Goal: Task Accomplishment & Management: Manage account settings

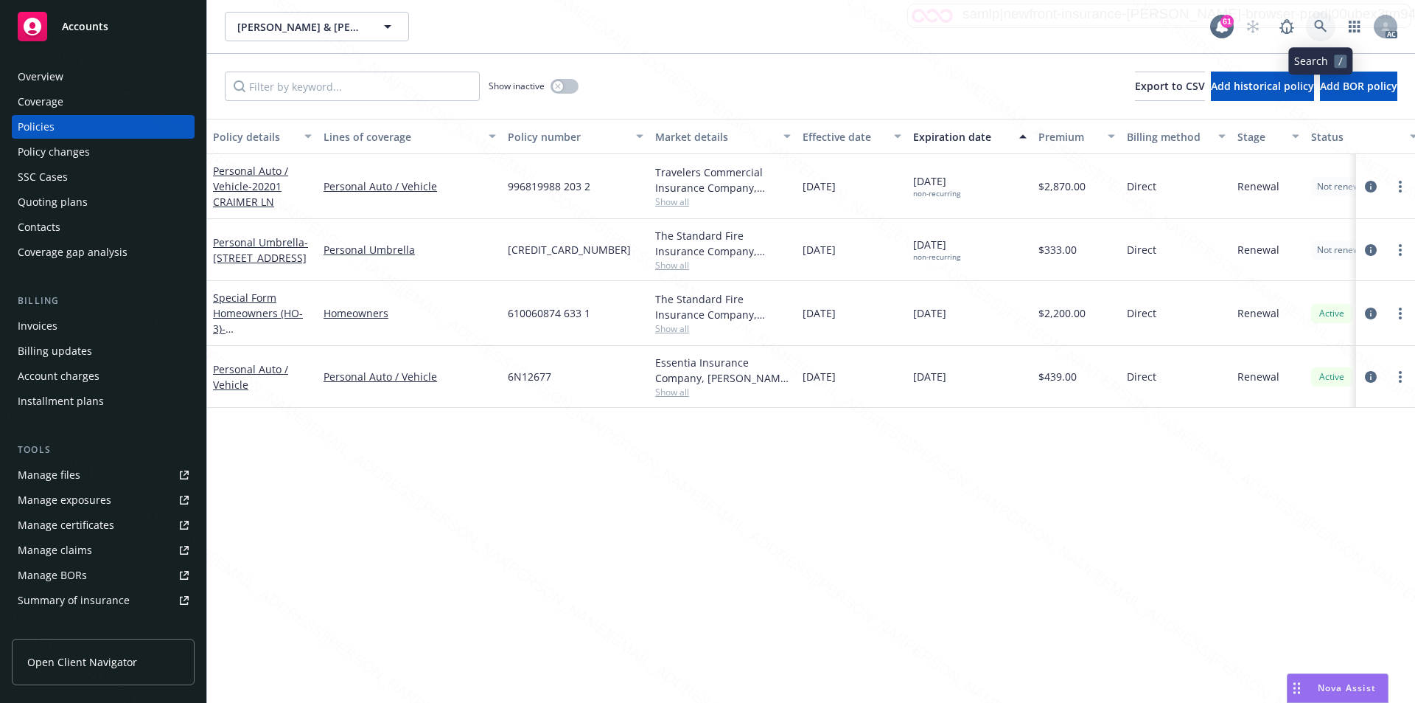
click at [1322, 25] on icon at bounding box center [1320, 26] width 13 height 13
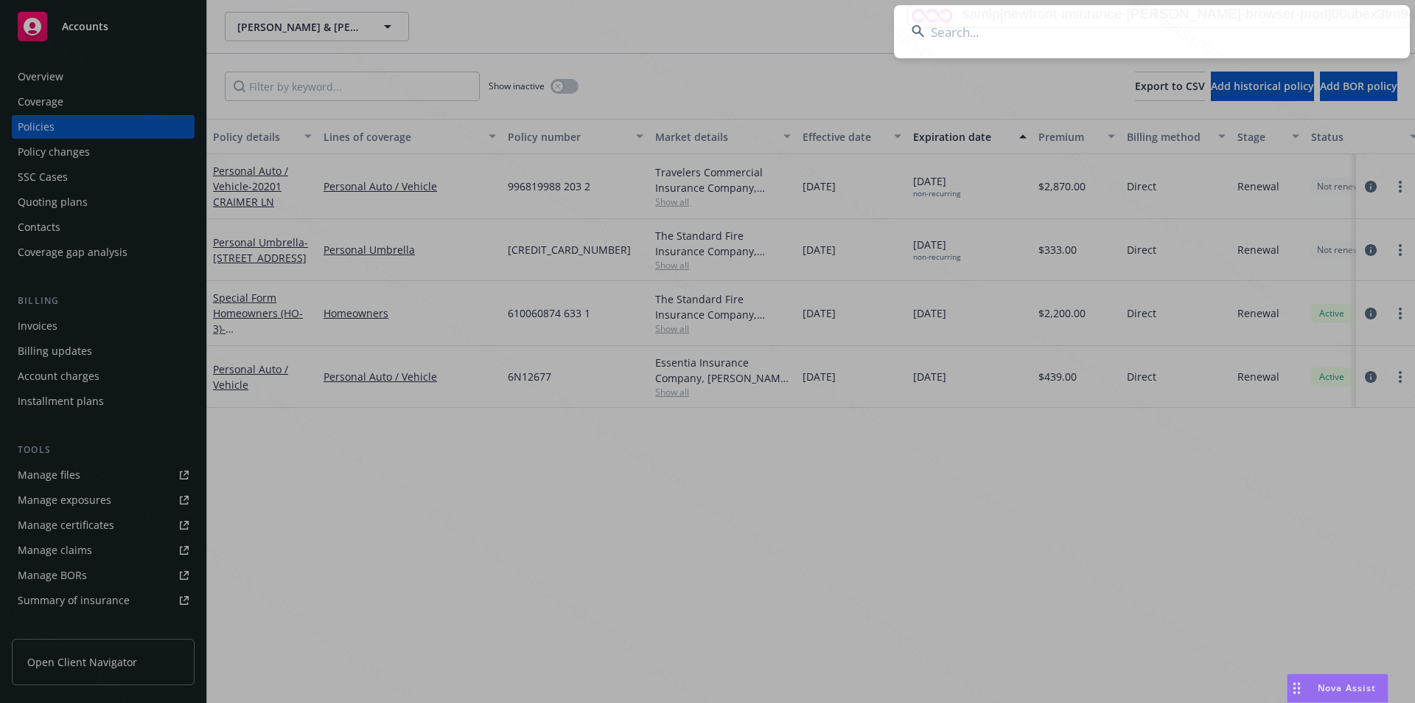
click at [1030, 43] on input at bounding box center [1152, 31] width 516 height 53
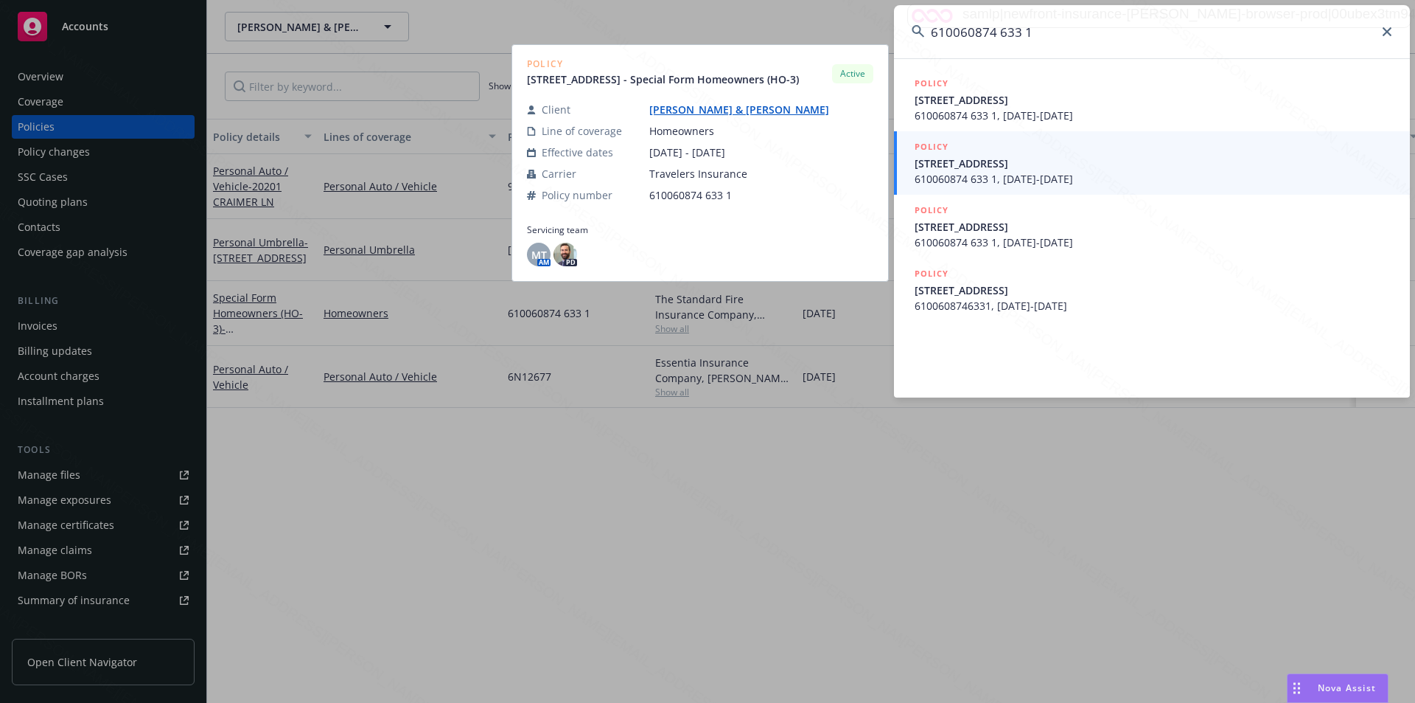
type input "610060874 633 1"
click at [1004, 170] on span "[STREET_ADDRESS]" at bounding box center [1154, 163] width 478 height 15
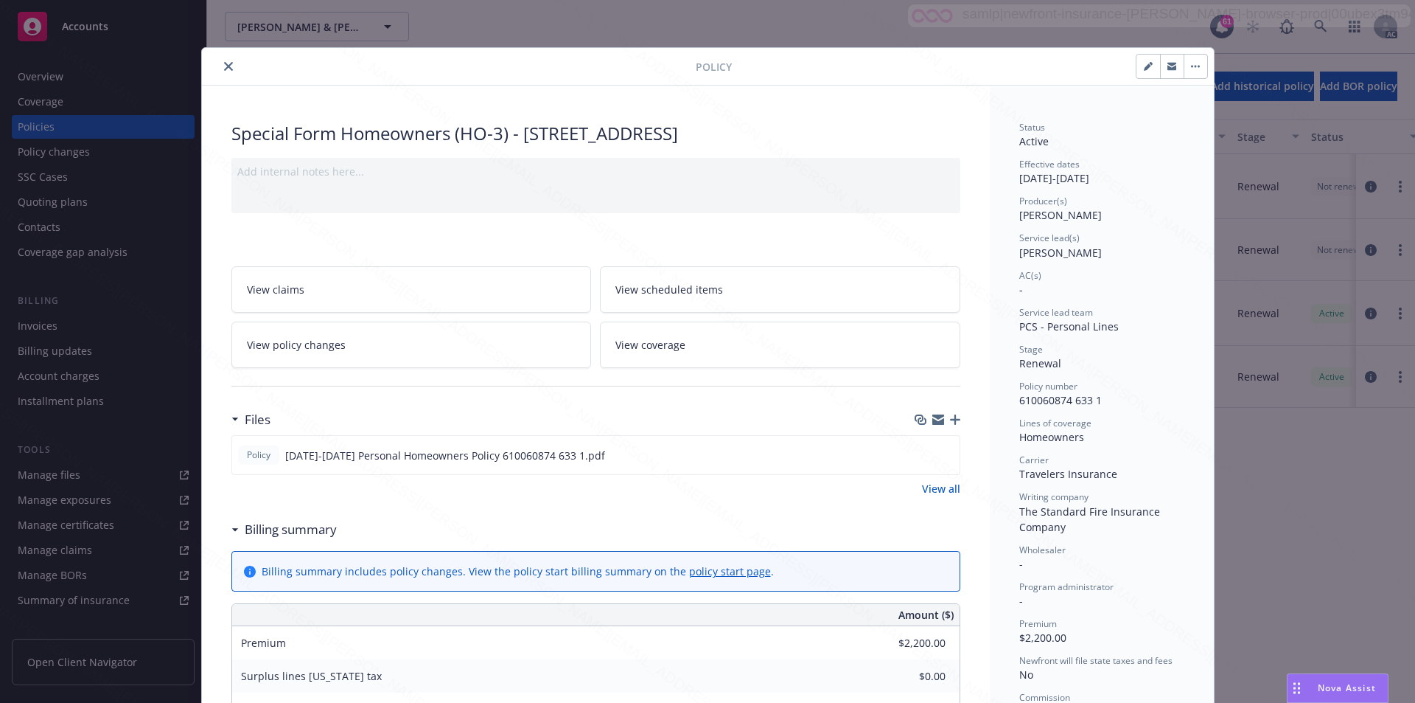
click at [231, 528] on icon at bounding box center [234, 530] width 7 height 4
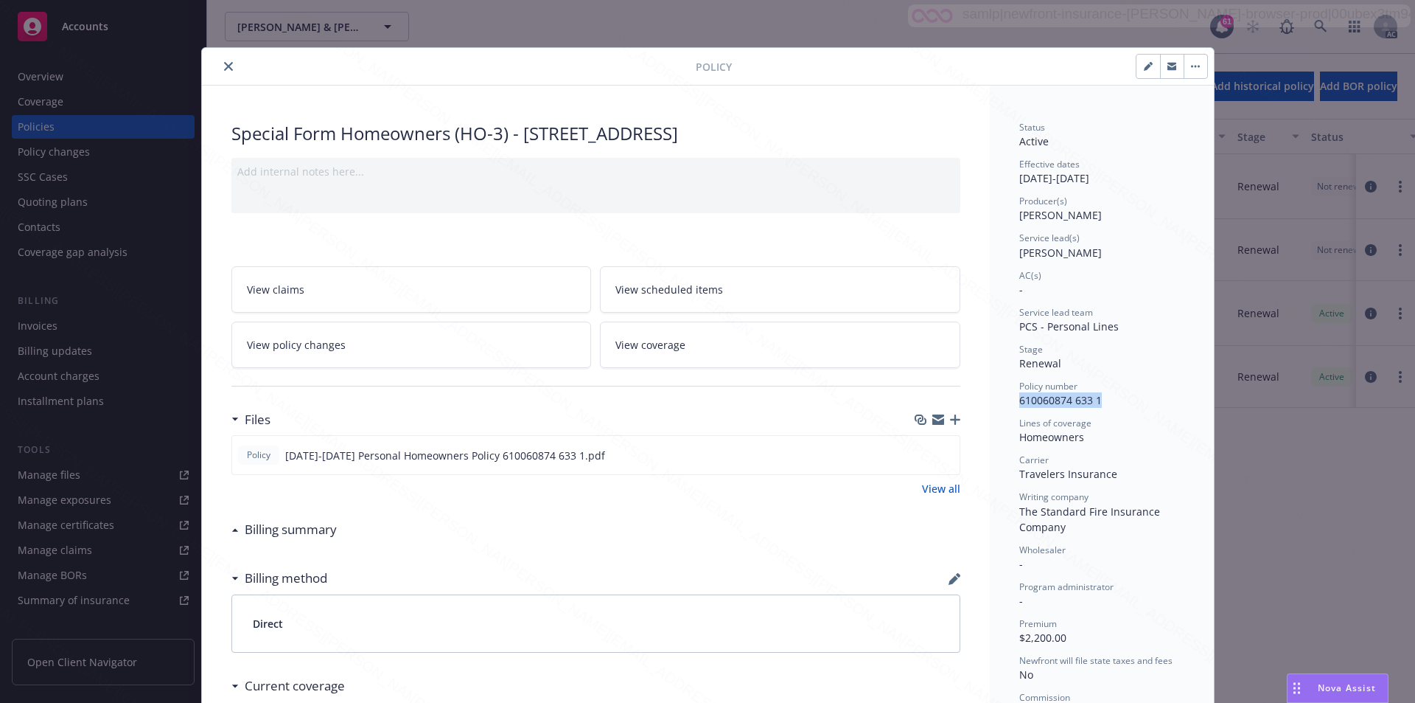
drag, startPoint x: 1007, startPoint y: 403, endPoint x: 1096, endPoint y: 402, distance: 89.2
click at [1096, 402] on div "Status Active Effective dates [DATE] - [DATE] Producer(s) [PERSON_NAME] Service…" at bounding box center [1102, 533] width 224 height 894
copy span "610060874 633 1"
click at [917, 453] on icon "download file" at bounding box center [922, 454] width 12 height 12
drag, startPoint x: 1015, startPoint y: 441, endPoint x: 1081, endPoint y: 445, distance: 66.4
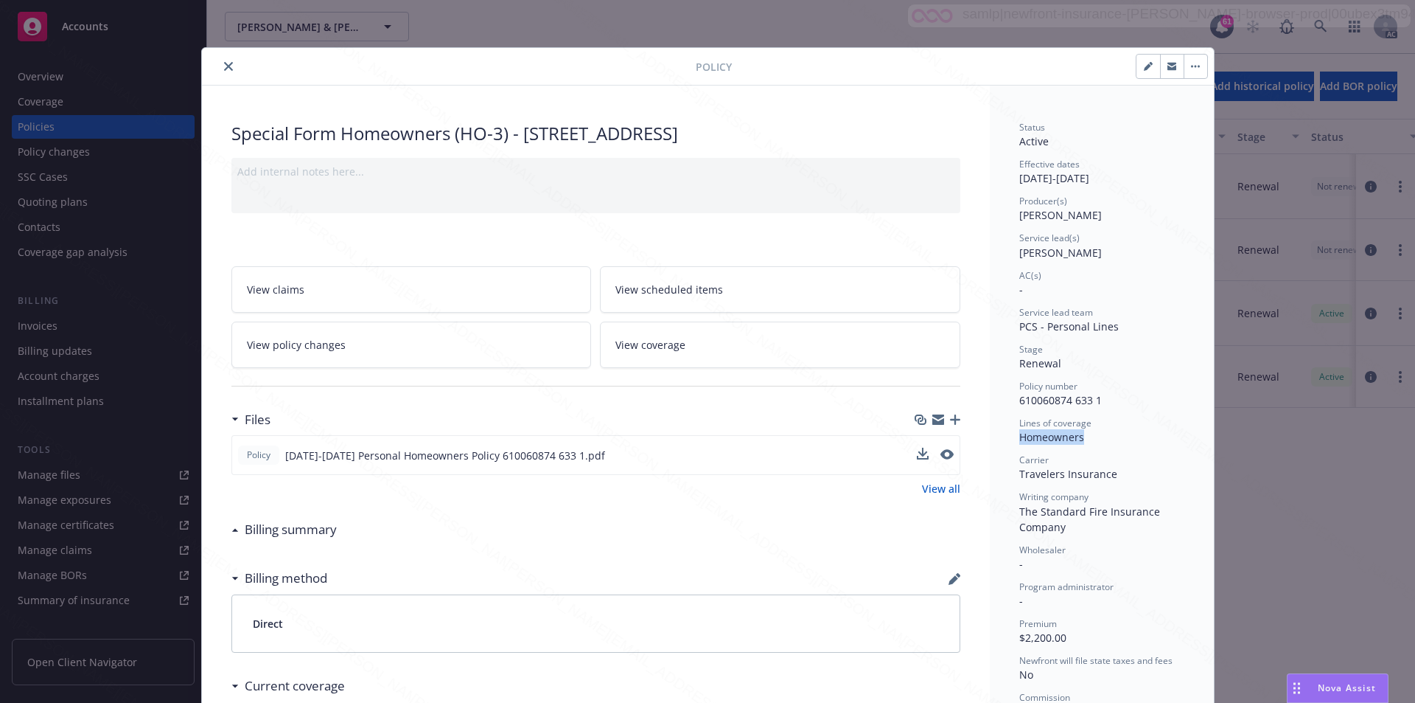
click at [1081, 445] on div "Homeowners" at bounding box center [1102, 436] width 165 height 15
copy span "Homeowners"
click at [1184, 66] on button "button" at bounding box center [1196, 67] width 24 height 24
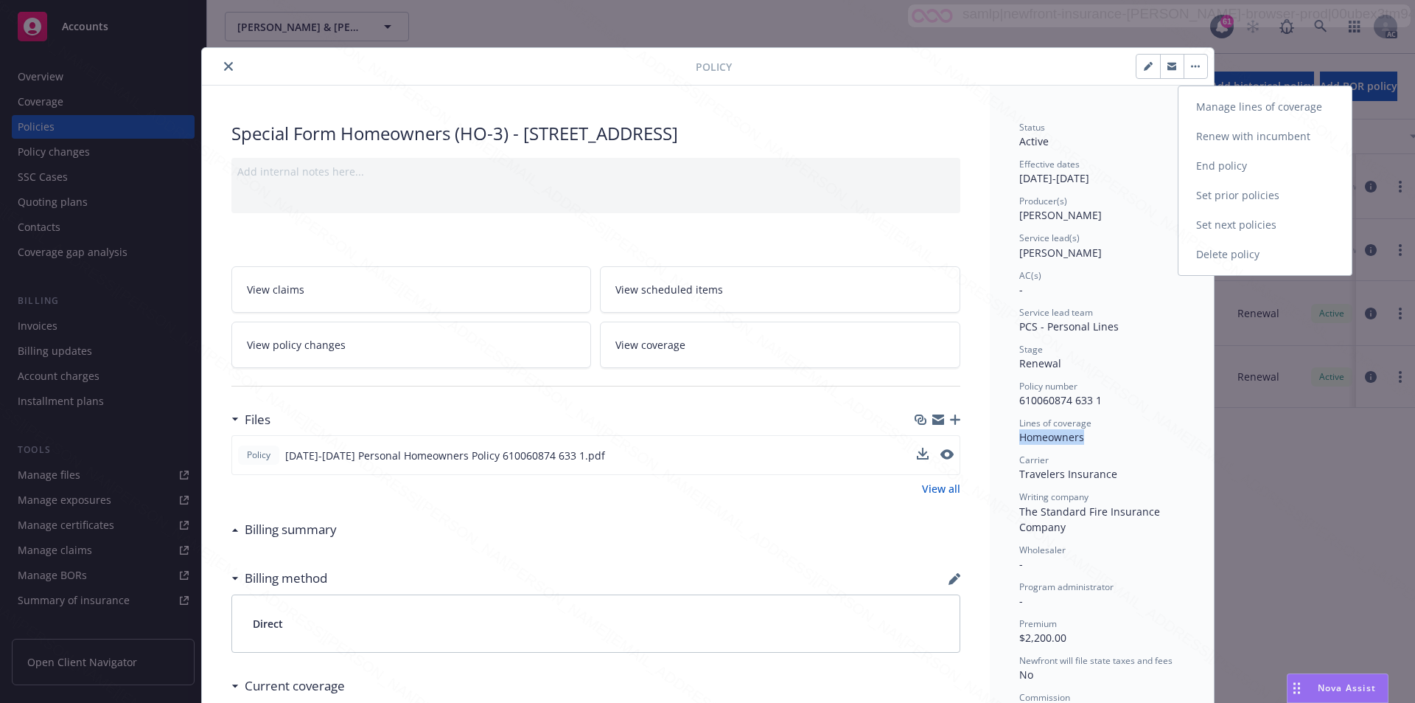
click at [1229, 167] on link "End policy" at bounding box center [1265, 165] width 173 height 29
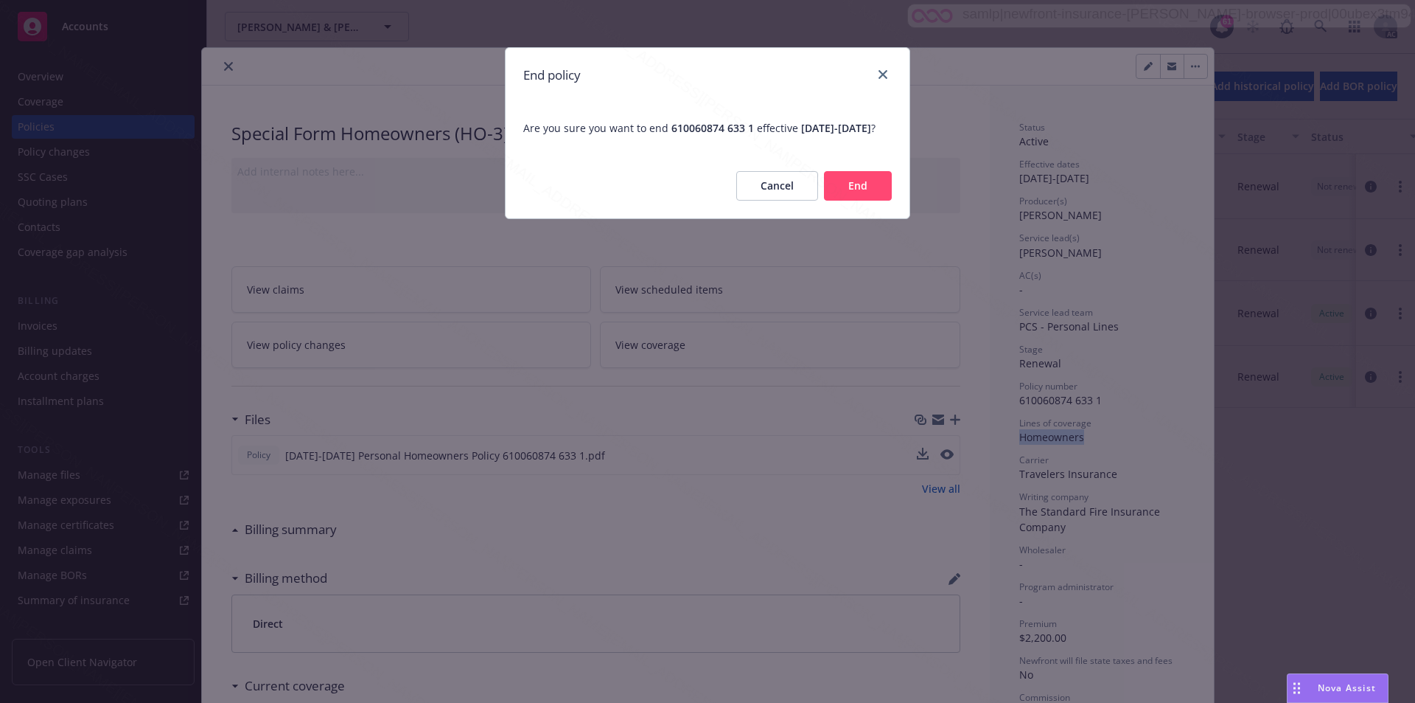
click at [837, 200] on button "End" at bounding box center [858, 185] width 68 height 29
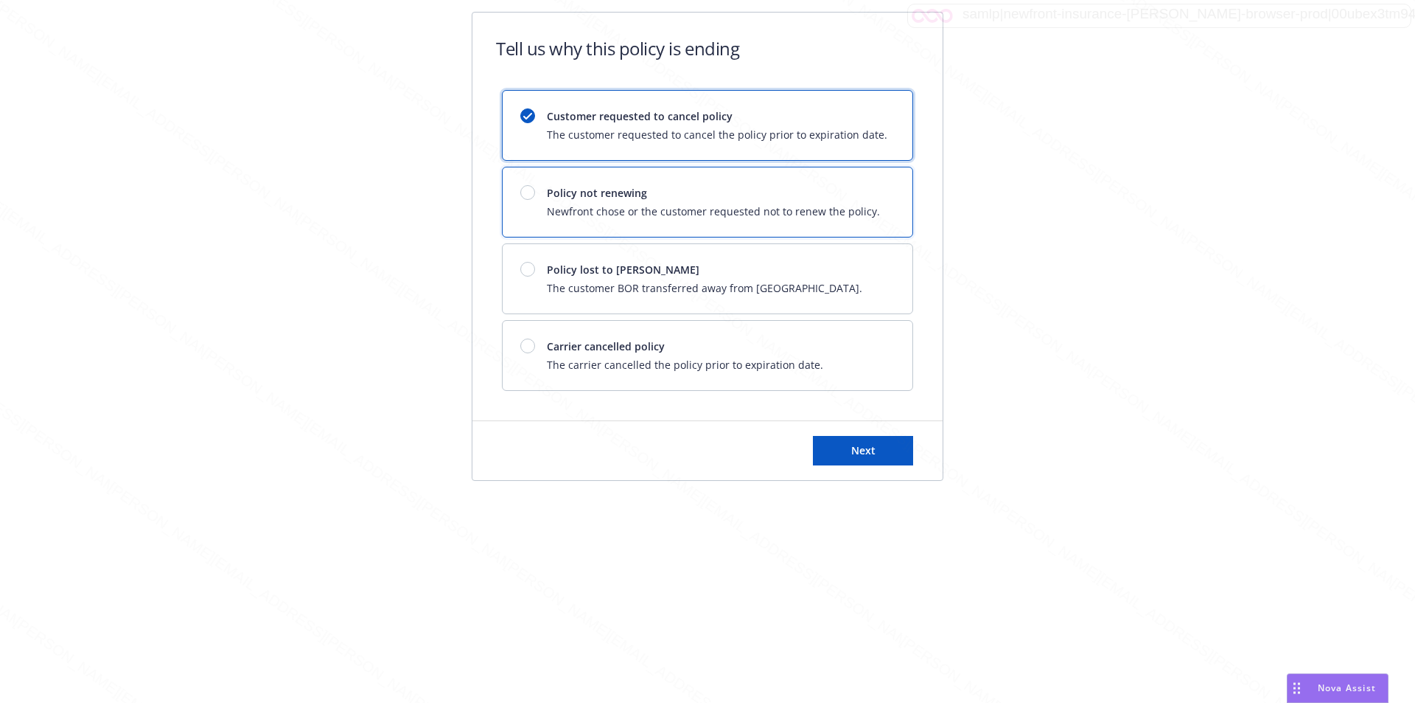
click at [677, 197] on span "Policy not renewing" at bounding box center [713, 192] width 333 height 15
click at [884, 455] on button "Next" at bounding box center [863, 450] width 100 height 29
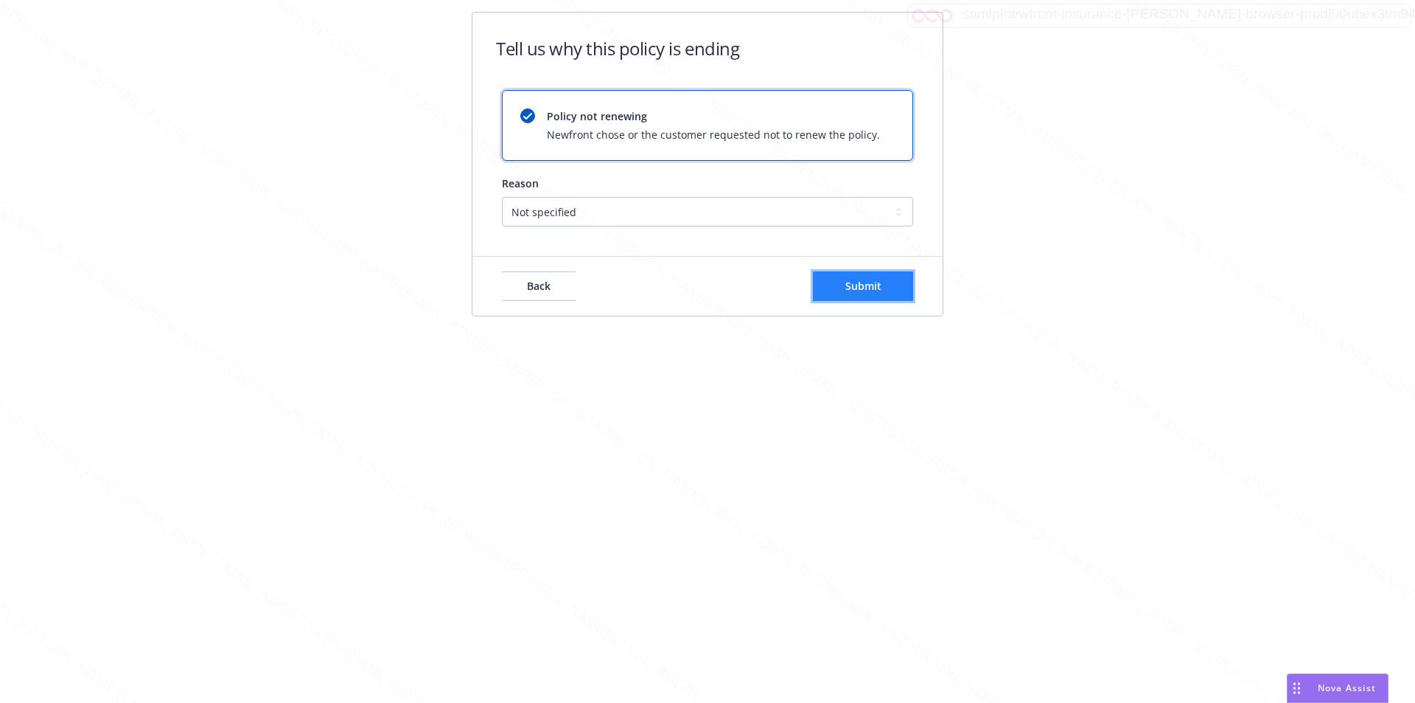
click at [852, 296] on button "Submit" at bounding box center [863, 285] width 100 height 29
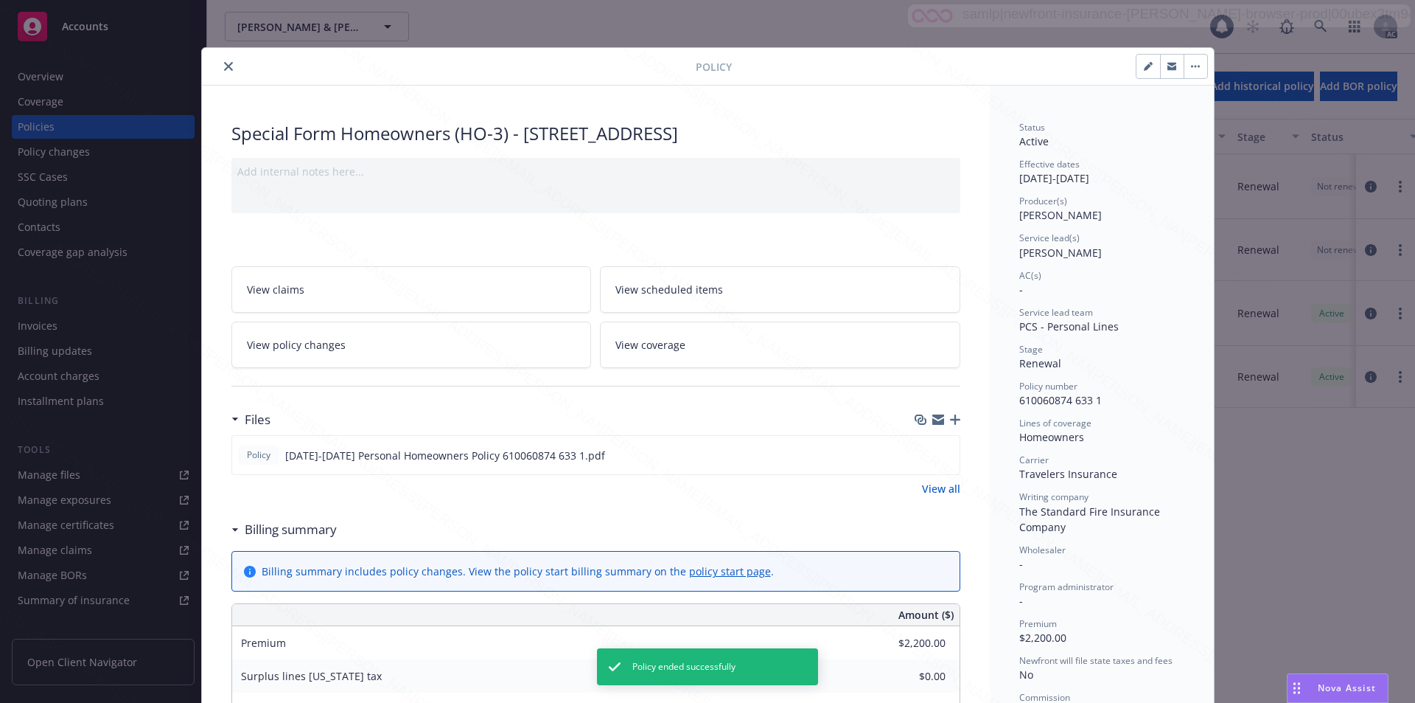
scroll to position [44, 0]
